Goal: Task Accomplishment & Management: Manage account settings

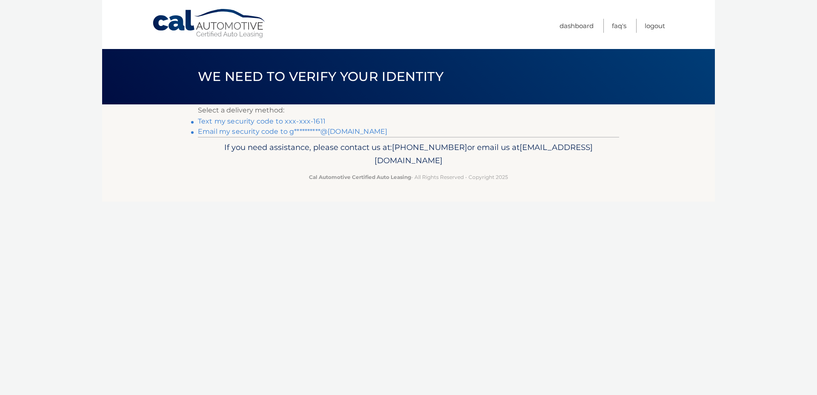
click at [301, 119] on link "Text my security code to xxx-xxx-1611" at bounding box center [262, 121] width 128 height 8
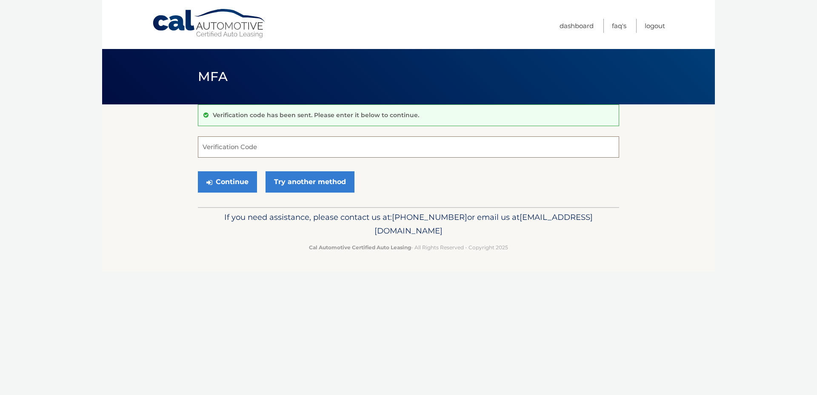
click at [293, 146] on input "Verification Code" at bounding box center [408, 146] width 421 height 21
type input "819551"
click at [247, 180] on button "Continue" at bounding box center [227, 181] width 59 height 21
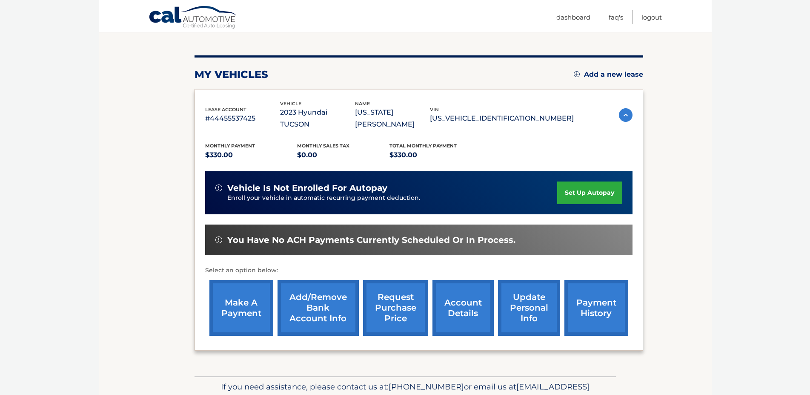
scroll to position [104, 0]
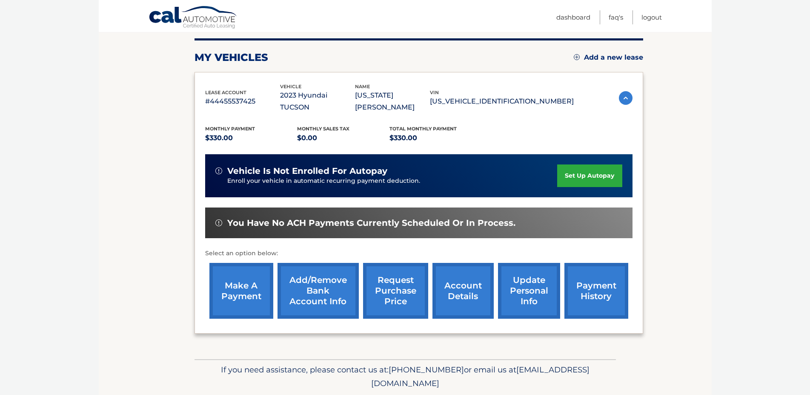
click at [440, 296] on link "account details" at bounding box center [462, 291] width 61 height 56
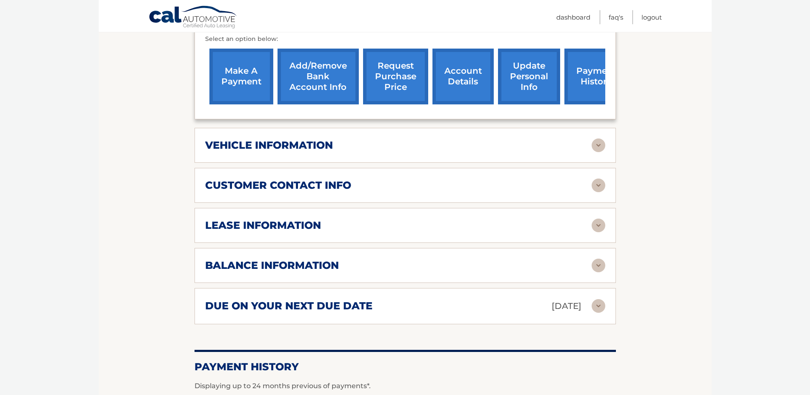
scroll to position [333, 0]
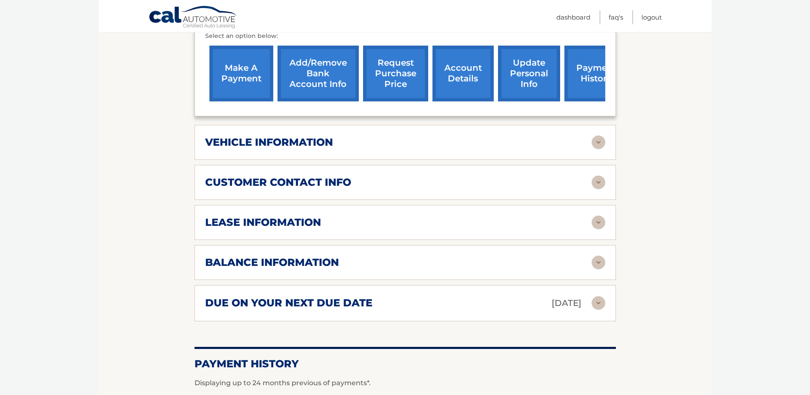
click at [389, 240] on div "lease information Contract Start Date Nov 17, 2022 Term 39 Maturity Date Feb 17…" at bounding box center [405, 222] width 421 height 35
click at [599, 309] on img at bounding box center [599, 303] width 14 height 14
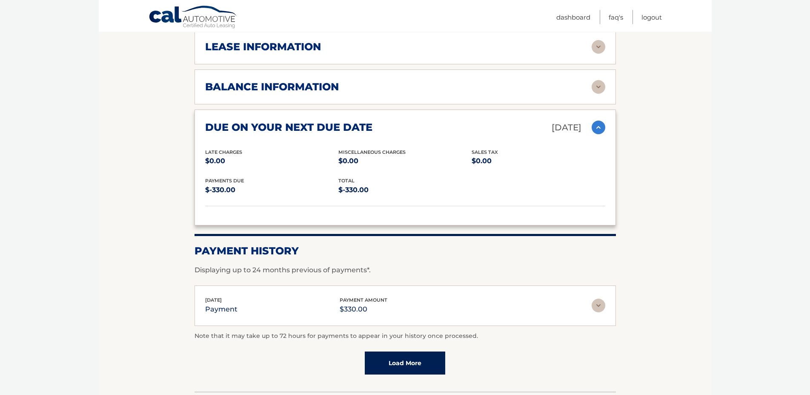
scroll to position [538, 0]
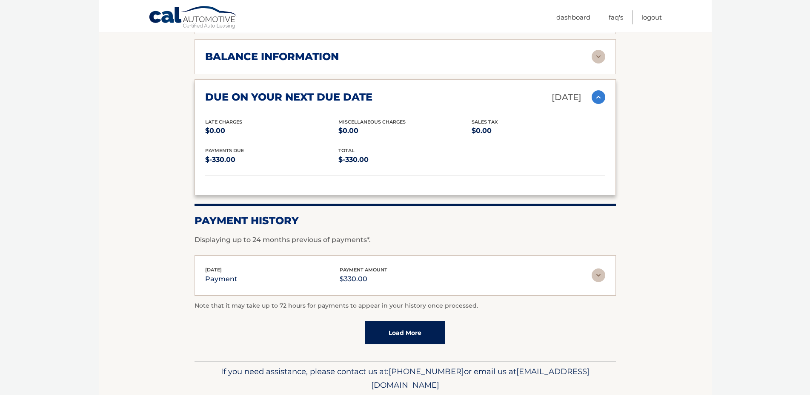
click at [433, 344] on link "Load More" at bounding box center [405, 332] width 80 height 23
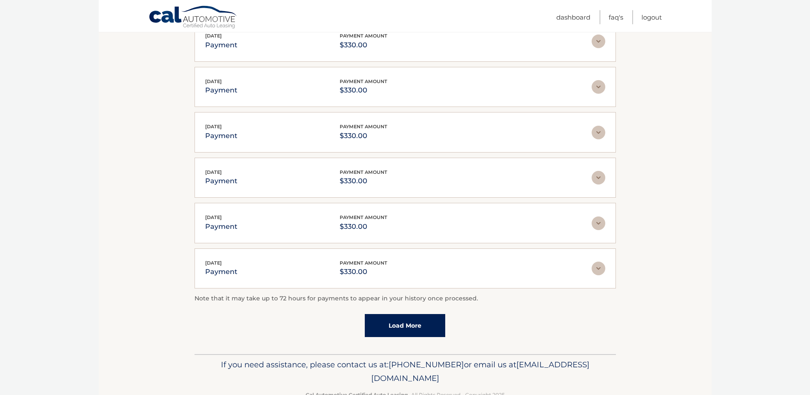
scroll to position [776, 0]
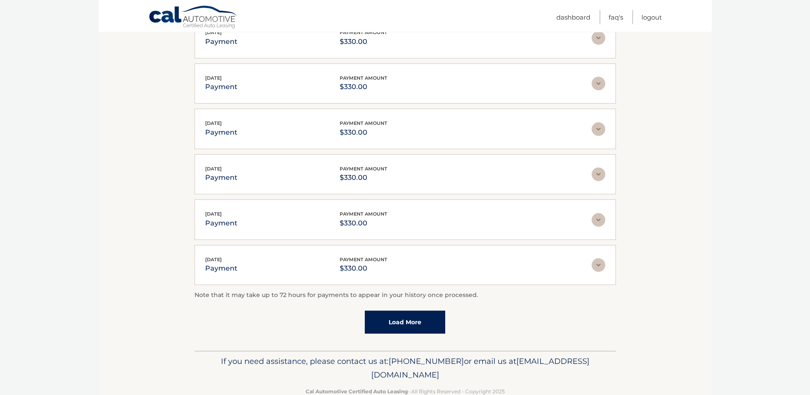
click at [439, 327] on link "Load More" at bounding box center [405, 321] width 80 height 23
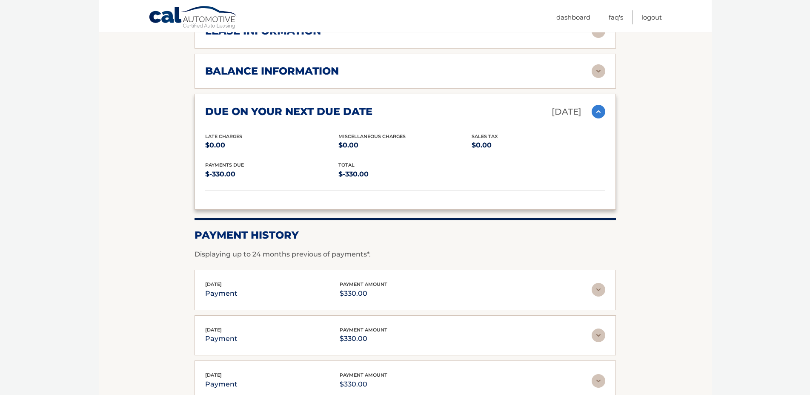
scroll to position [463, 0]
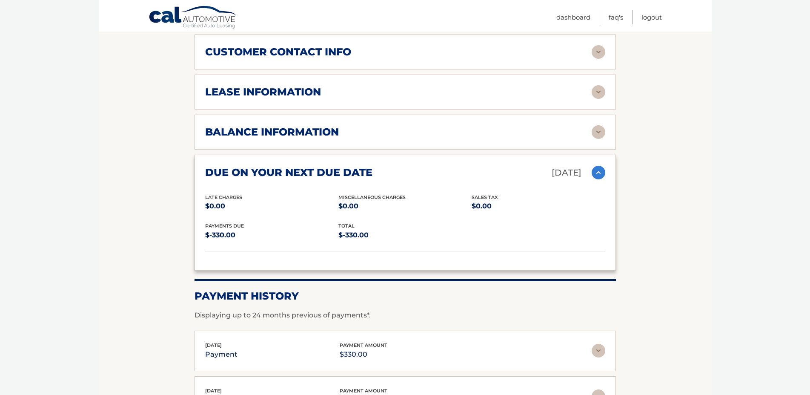
click at [599, 139] on img at bounding box center [599, 132] width 14 height 14
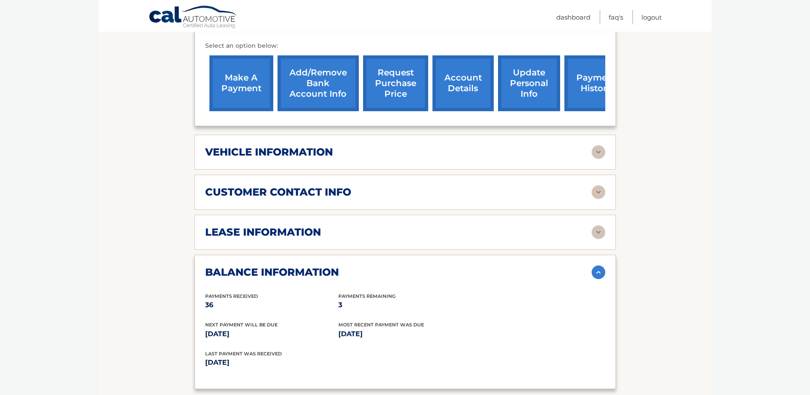
scroll to position [324, 0]
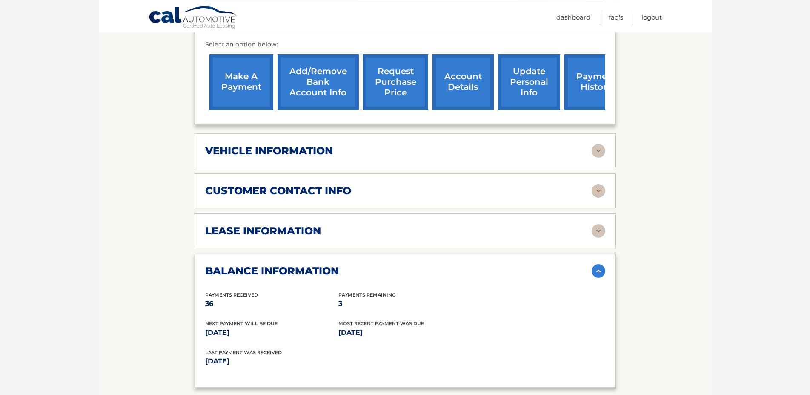
click at [250, 73] on link "make a payment" at bounding box center [241, 82] width 64 height 56
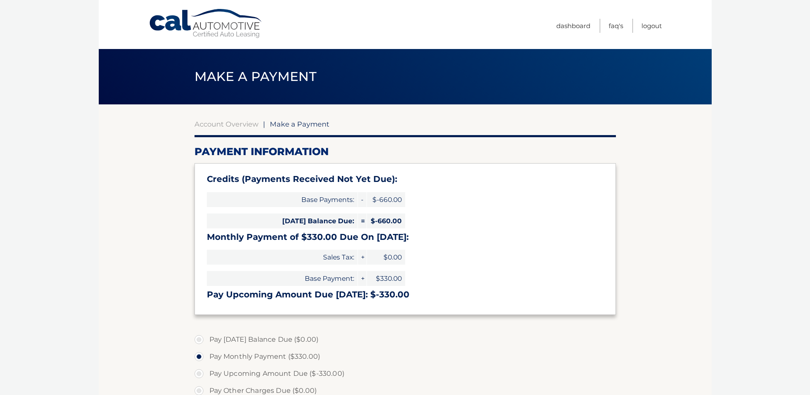
select select "N2RkMDg5ZWQtZWFkZi00NGIzLWE0YTUtYWY0MDA5NmJiNjNk"
click at [572, 24] on link "Dashboard" at bounding box center [573, 26] width 34 height 14
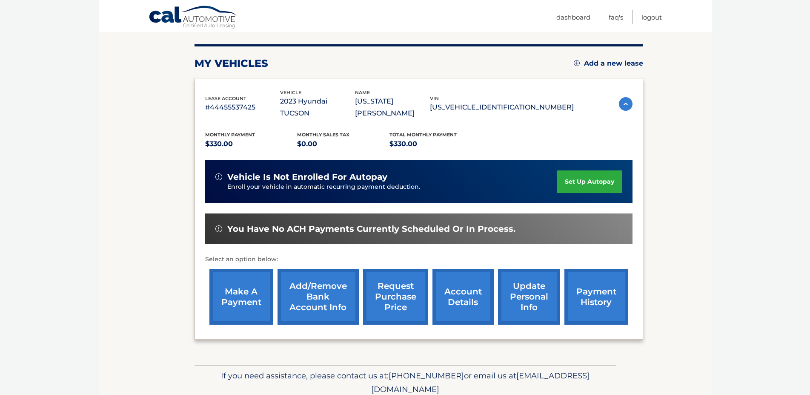
scroll to position [142, 0]
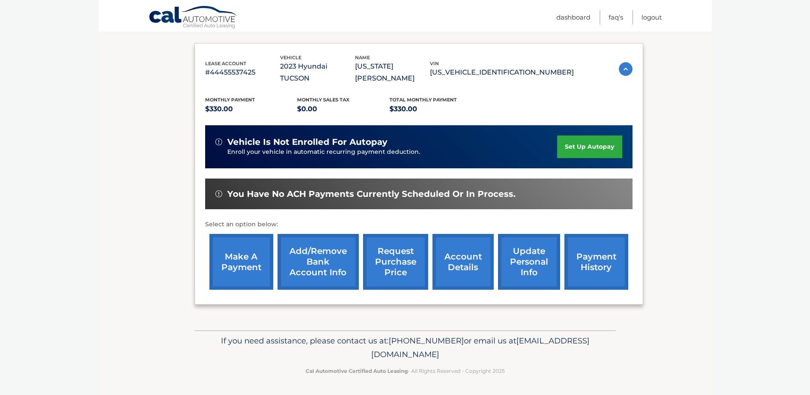
click at [442, 263] on link "account details" at bounding box center [462, 262] width 61 height 56
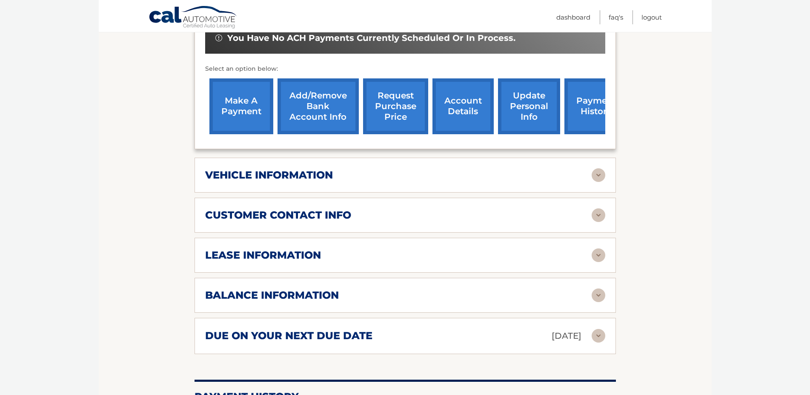
scroll to position [301, 0]
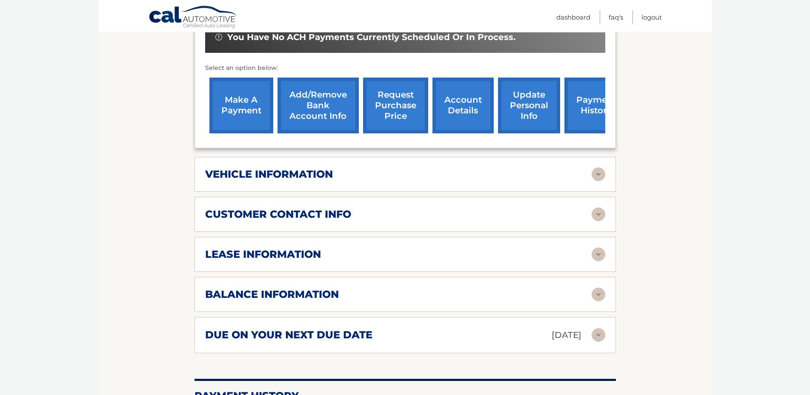
click at [464, 258] on div "lease information" at bounding box center [398, 254] width 386 height 13
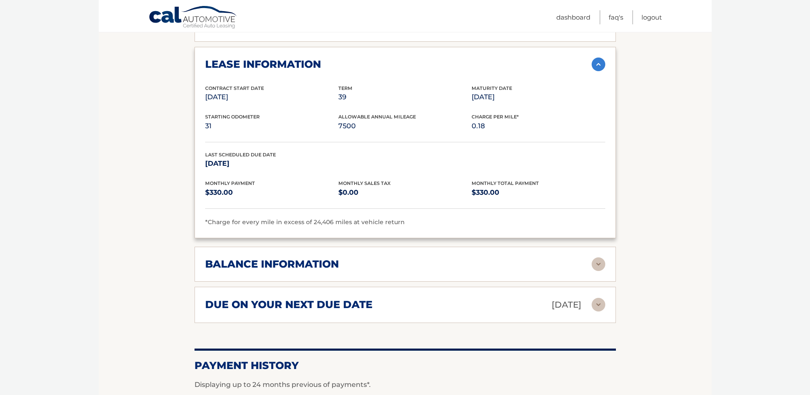
scroll to position [492, 0]
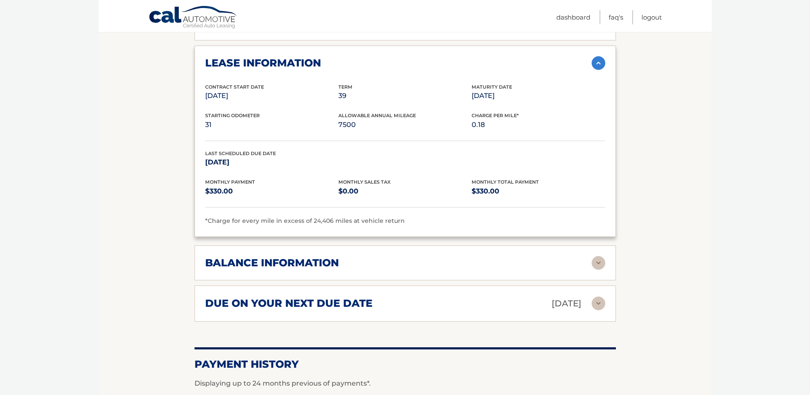
click at [595, 269] on img at bounding box center [599, 263] width 14 height 14
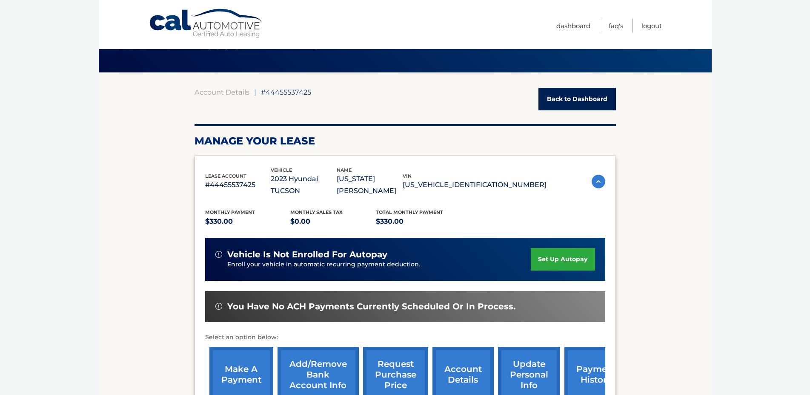
scroll to position [0, 0]
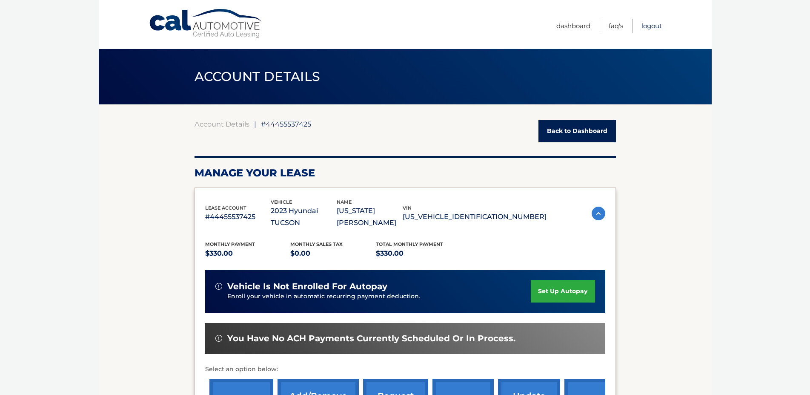
click at [656, 26] on link "Logout" at bounding box center [651, 26] width 20 height 14
